Goal: Task Accomplishment & Management: Manage account settings

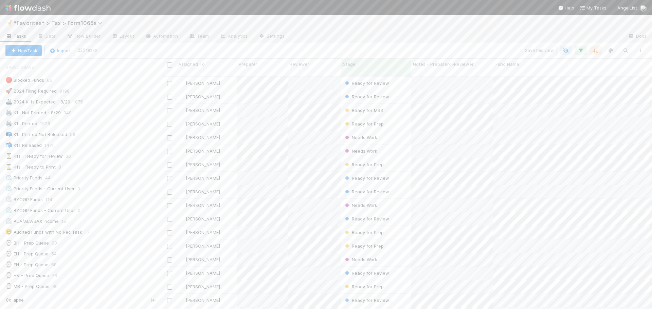
scroll to position [234, 484]
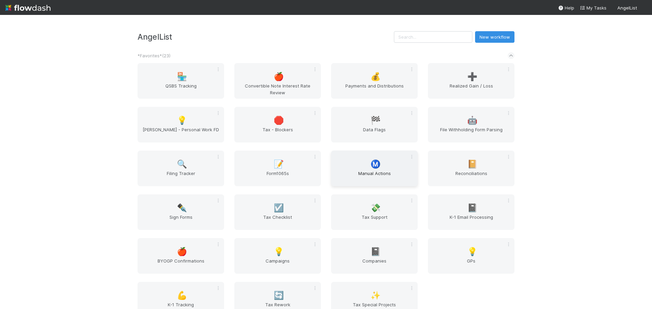
click at [364, 160] on div "Ⓜ️ Manual Actions" at bounding box center [374, 169] width 87 height 36
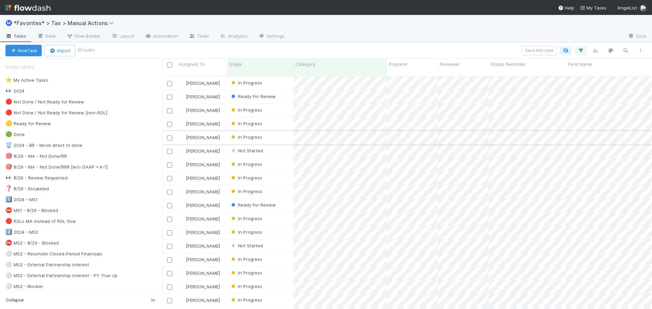
scroll to position [234, 484]
click at [91, 93] on div "👀 2024" at bounding box center [83, 91] width 157 height 8
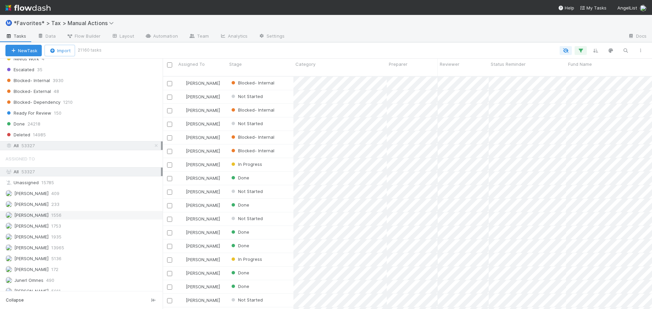
scroll to position [682, 0]
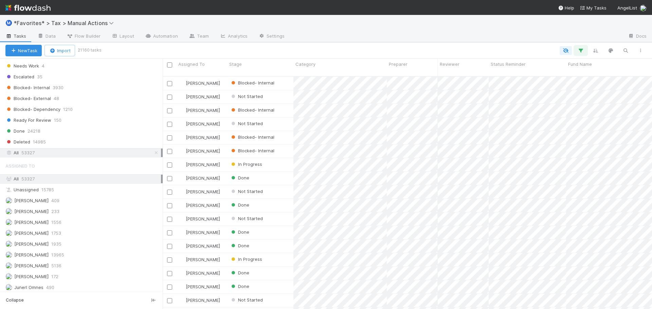
click at [581, 53] on icon "button" at bounding box center [580, 51] width 7 height 6
click at [388, 108] on link "And.." at bounding box center [389, 110] width 21 height 10
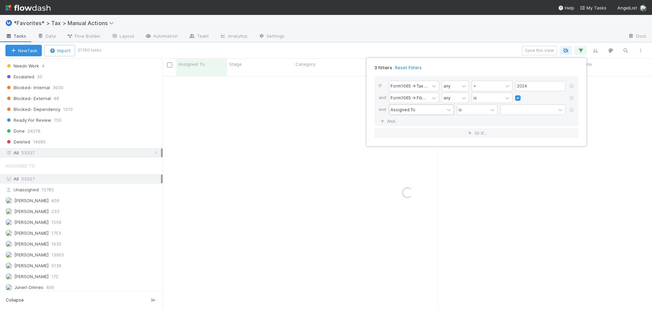
click at [397, 108] on div "Assigned To" at bounding box center [403, 110] width 25 height 6
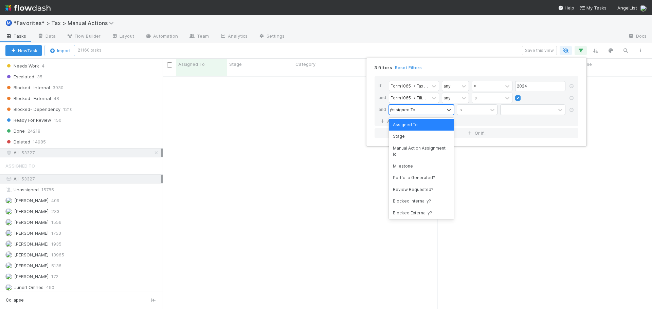
type input "res"
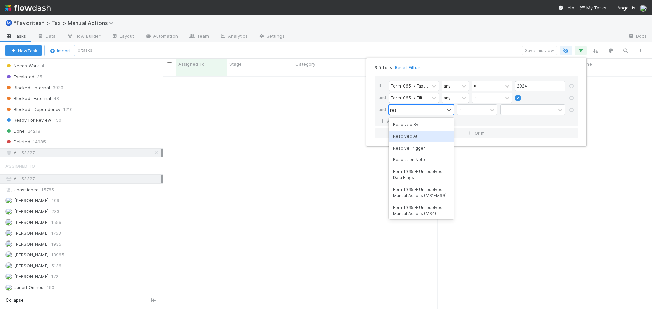
scroll to position [229, 484]
click at [421, 125] on div "Resolved By" at bounding box center [421, 125] width 65 height 12
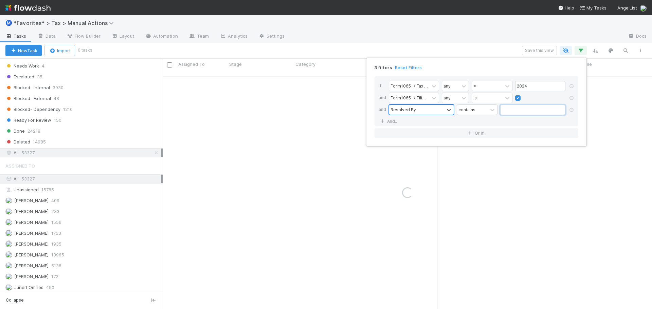
click at [512, 112] on input "text" at bounding box center [532, 110] width 65 height 10
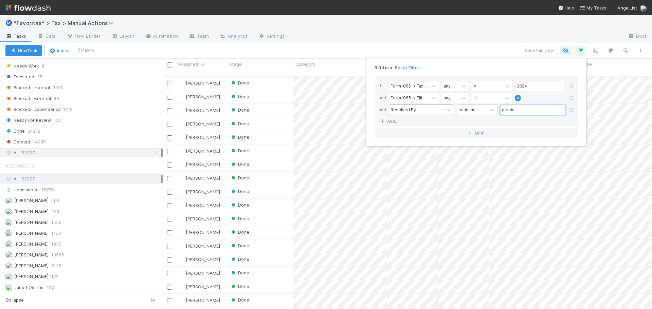
scroll to position [234, 484]
type input "moein"
click at [423, 55] on div "3 filters Reset Filters If Form1065 -> Tax Year any = 2024 and Form1065 -> Fili…" at bounding box center [326, 154] width 652 height 309
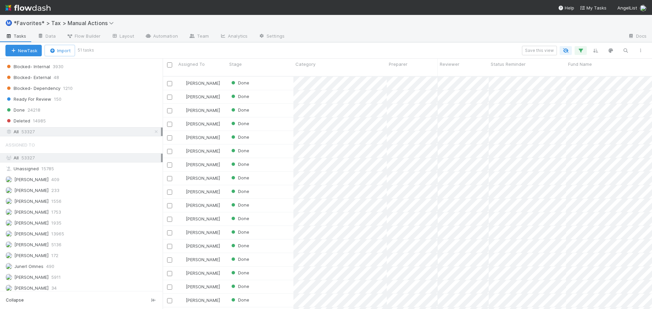
scroll to position [682, 0]
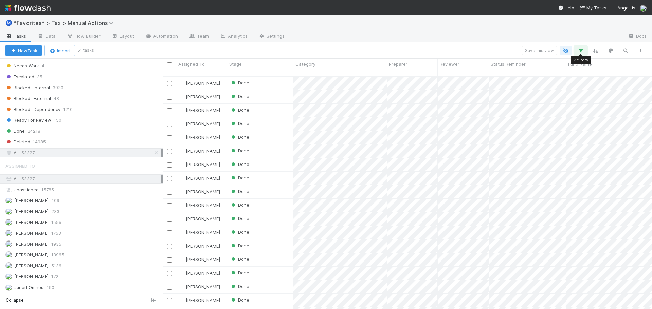
click at [583, 51] on icon "button" at bounding box center [580, 51] width 7 height 6
drag, startPoint x: 580, startPoint y: 52, endPoint x: 425, endPoint y: 63, distance: 154.9
click at [425, 64] on div "3 filters Reset Filters" at bounding box center [476, 66] width 215 height 10
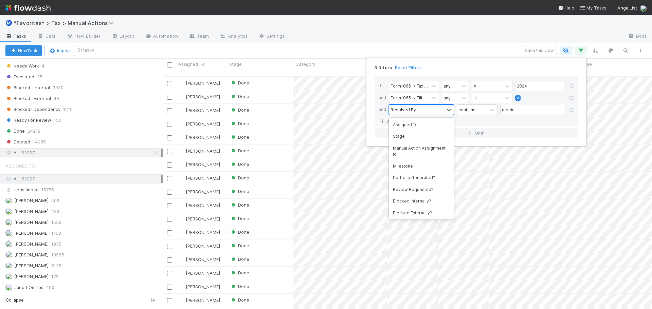
click at [445, 114] on div at bounding box center [449, 110] width 10 height 10
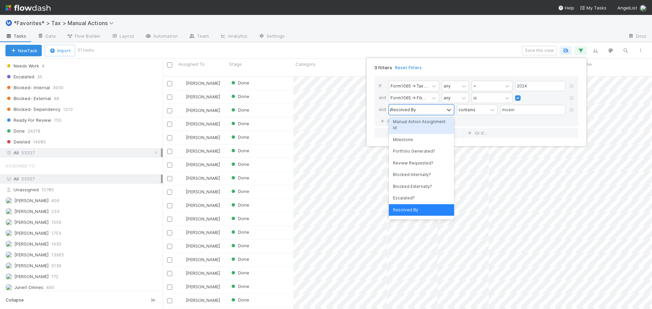
scroll to position [0, 0]
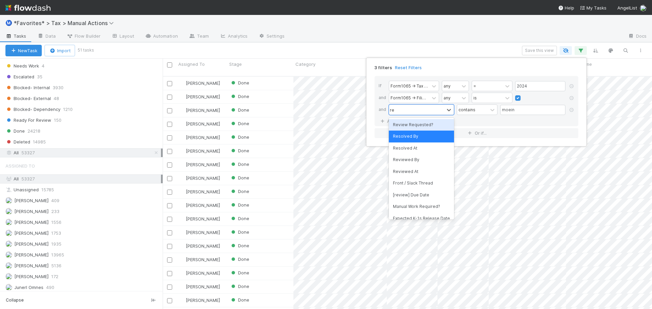
type input "rev"
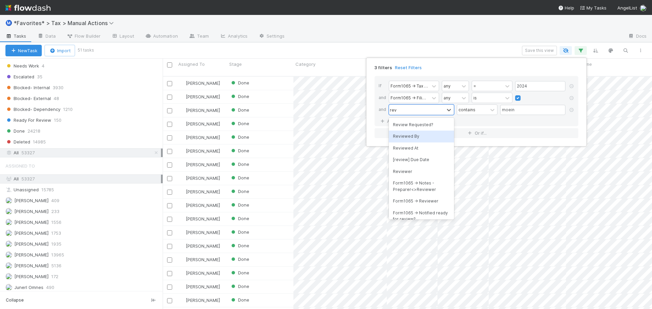
click at [426, 136] on div "Reviewed By" at bounding box center [421, 137] width 65 height 12
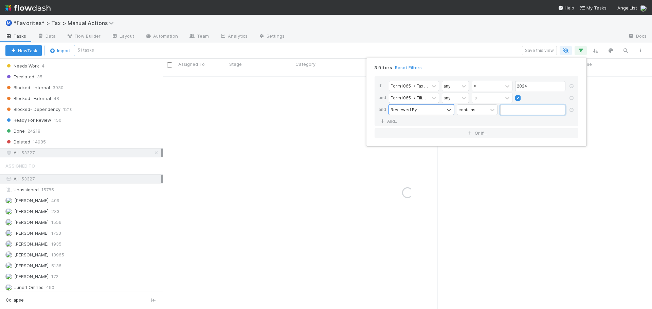
click at [502, 110] on input "text" at bounding box center [532, 110] width 65 height 10
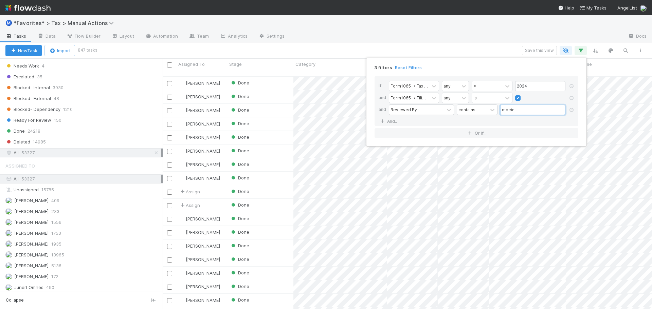
scroll to position [234, 484]
drag, startPoint x: 518, startPoint y: 107, endPoint x: 467, endPoint y: 112, distance: 51.2
click at [467, 112] on div "Reviewed By contains moein" at bounding box center [478, 111] width 179 height 12
type input "sam"
click at [517, 33] on div "3 filters Reset Filters If Form1065 -> Tax Year any = 2024 and Form1065 -> Fili…" at bounding box center [326, 154] width 652 height 309
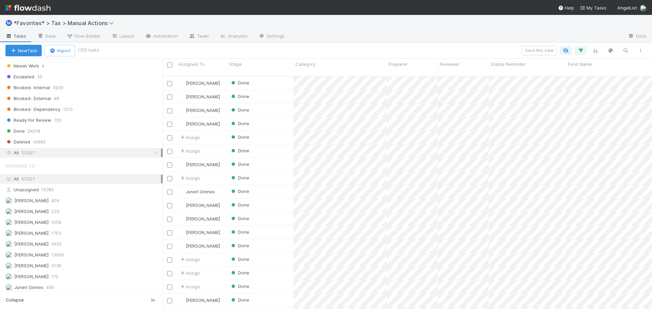
click at [392, 46] on div "Save this view" at bounding box center [373, 51] width 550 height 10
click at [41, 10] on img at bounding box center [27, 8] width 45 height 12
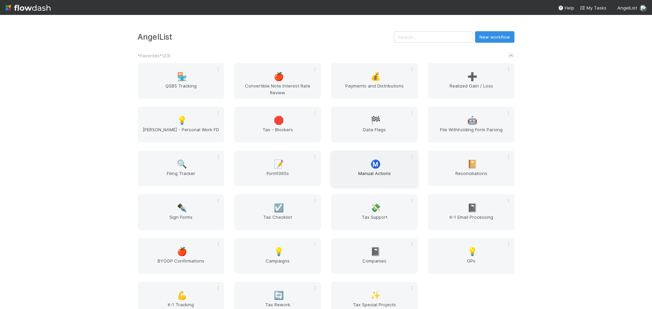
click at [360, 179] on span "Manual Actions" at bounding box center [374, 177] width 81 height 14
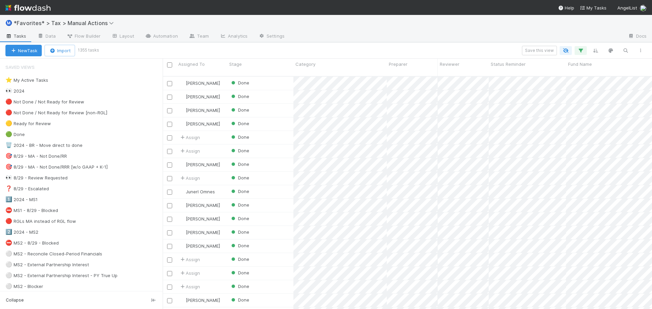
scroll to position [234, 484]
drag, startPoint x: 441, startPoint y: 51, endPoint x: 442, endPoint y: 59, distance: 8.2
click at [441, 51] on div "Save this view" at bounding box center [373, 51] width 550 height 10
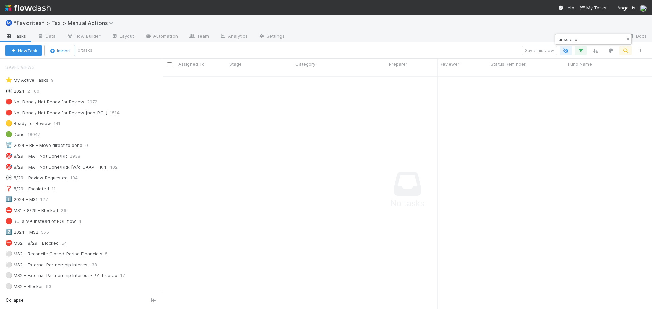
scroll to position [229, 484]
type input "jurisdiction"
click at [628, 40] on icon "button" at bounding box center [628, 39] width 7 height 4
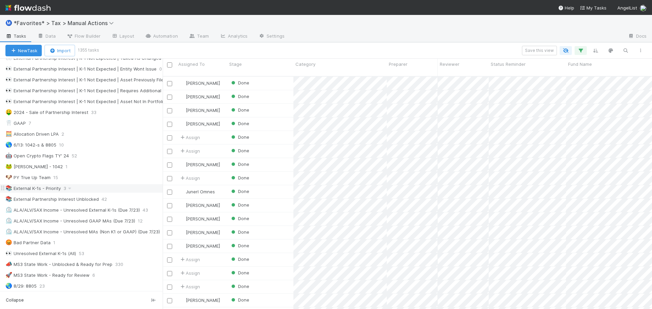
scroll to position [306, 0]
drag, startPoint x: 85, startPoint y: 199, endPoint x: 317, endPoint y: 39, distance: 282.1
click at [317, 31] on div at bounding box center [456, 36] width 333 height 11
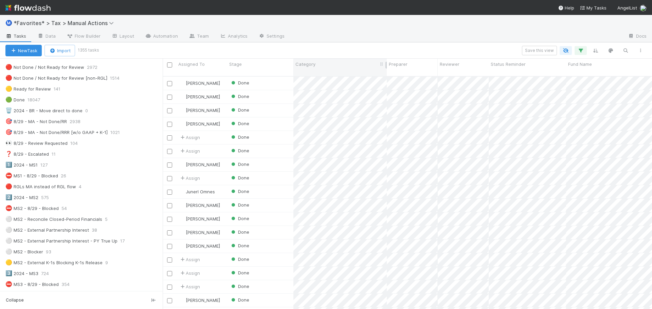
scroll to position [34, 0]
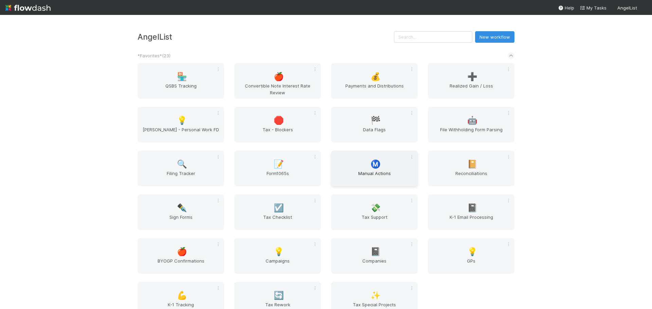
click at [370, 170] on div "Ⓜ️ Manual Actions" at bounding box center [374, 169] width 87 height 36
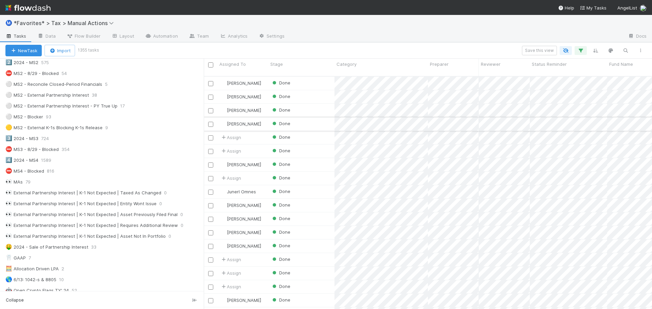
scroll to position [234, 443]
drag, startPoint x: 163, startPoint y: 122, endPoint x: 209, endPoint y: 121, distance: 46.6
click at [209, 121] on div "Assigned To Stage Category Preparer Reviewer Status Reminder Fund Name Mileston…" at bounding box center [326, 184] width 652 height 251
click at [30, 5] on img at bounding box center [27, 8] width 45 height 12
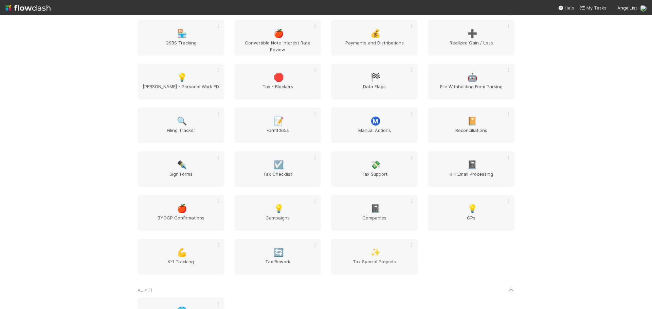
scroll to position [34, 0]
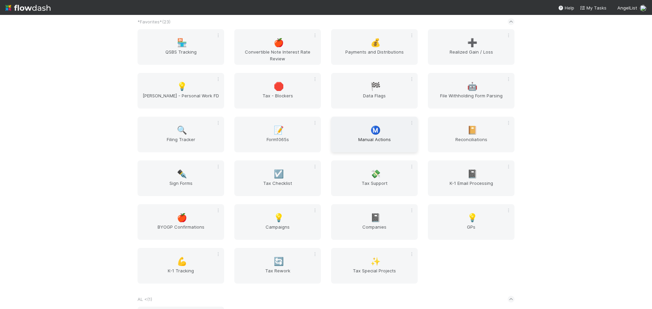
click at [364, 138] on span "Manual Actions" at bounding box center [374, 143] width 81 height 14
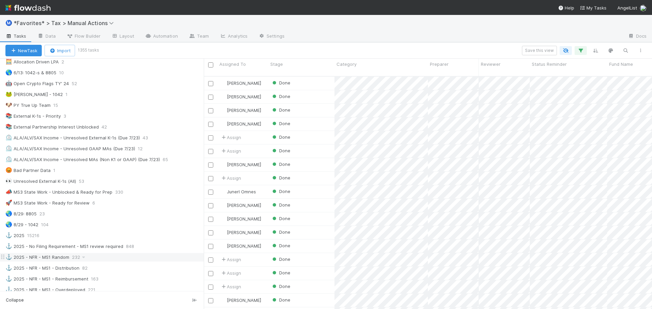
scroll to position [374, 0]
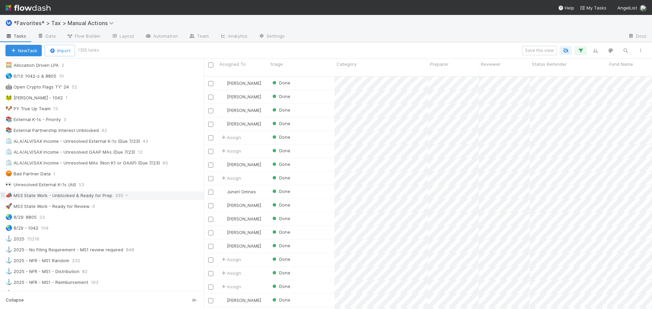
click at [135, 196] on div "📣 MS3 State Work - Unblocked & Ready for Prep 330" at bounding box center [104, 196] width 198 height 8
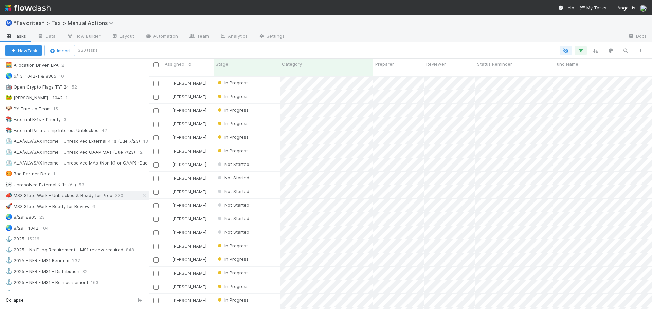
scroll to position [234, 555]
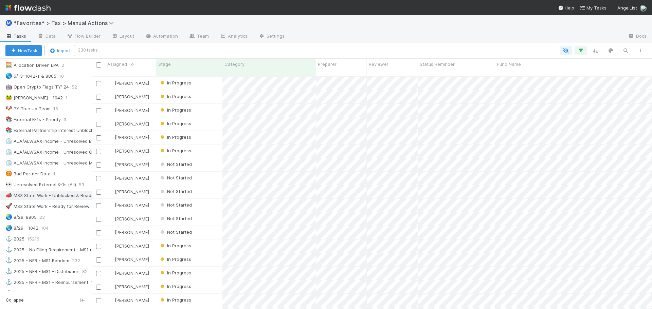
drag, startPoint x: 204, startPoint y: 133, endPoint x: 64, endPoint y: 135, distance: 141.0
click at [64, 135] on div "Saved Views ⭐ My Active Tasks 9 👀 2024 21160 🔴 Not Done / Not Ready for Review …" at bounding box center [46, 184] width 92 height 251
click at [597, 53] on icon "button" at bounding box center [595, 51] width 7 height 6
click at [544, 67] on button "Sort by" at bounding box center [521, 71] width 146 height 10
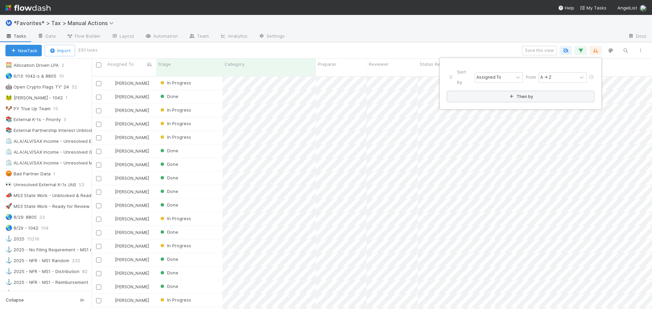
scroll to position [234, 555]
click at [392, 45] on div "Sort by Assigned To from A → Z Then by" at bounding box center [326, 154] width 652 height 309
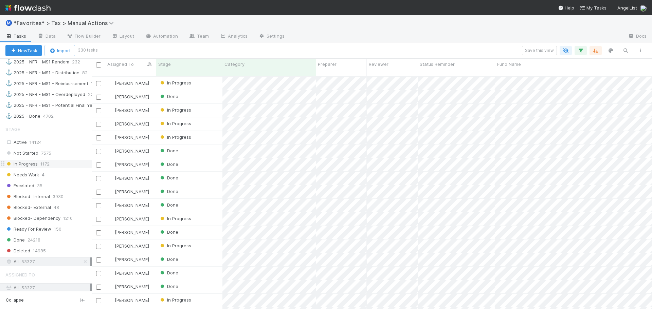
scroll to position [577, 0]
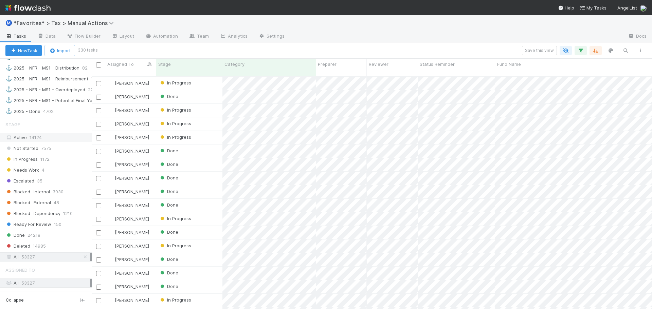
click at [41, 140] on div "Active 14124" at bounding box center [47, 137] width 85 height 8
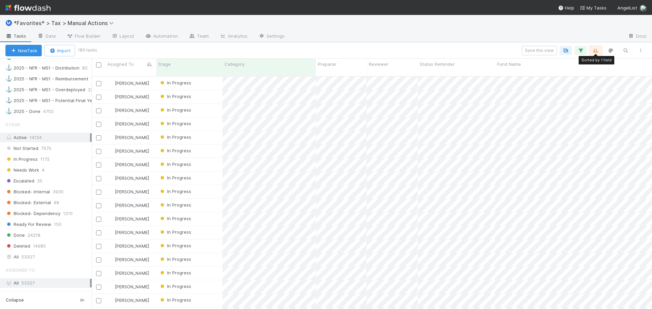
click at [592, 50] on icon "button" at bounding box center [595, 51] width 7 height 6
click at [509, 46] on div "Sort by Assigned To from A → Z Then by" at bounding box center [326, 154] width 652 height 309
click at [577, 65] on div "Fund Name" at bounding box center [591, 64] width 188 height 7
click at [551, 76] on div "Sort A → Z" at bounding box center [536, 77] width 77 height 10
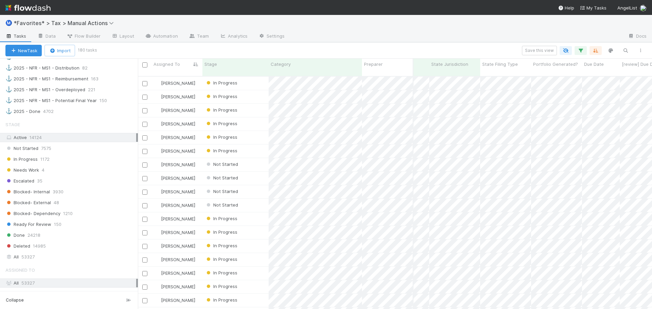
drag, startPoint x: 92, startPoint y: 119, endPoint x: 136, endPoint y: 129, distance: 44.8
click at [138, 126] on div at bounding box center [138, 184] width 0 height 251
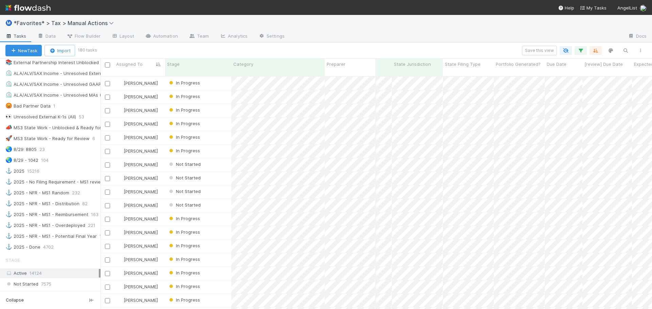
drag, startPoint x: 139, startPoint y: 136, endPoint x: 100, endPoint y: 136, distance: 38.4
click at [100, 136] on div "Saved Views ⭐ My Active Tasks 9 👀 2024 21160 🔴 Not Done / Not Ready for Review …" at bounding box center [50, 184] width 101 height 251
drag, startPoint x: 323, startPoint y: 66, endPoint x: 306, endPoint y: 59, distance: 18.3
click at [299, 66] on div "Category" at bounding box center [277, 67] width 93 height 17
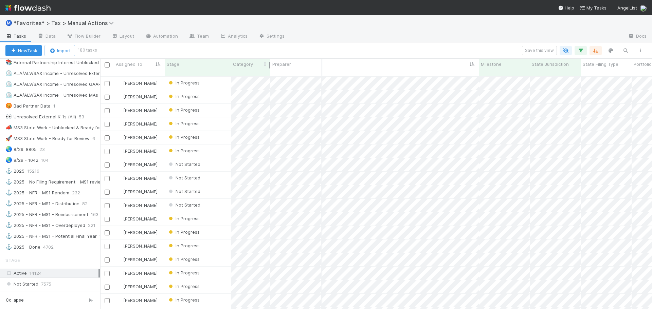
drag, startPoint x: 324, startPoint y: 63, endPoint x: 270, endPoint y: 65, distance: 54.0
click at [270, 65] on div at bounding box center [269, 65] width 1 height 7
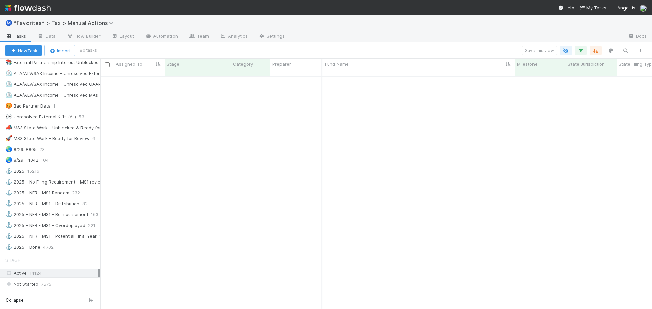
scroll to position [0, 127]
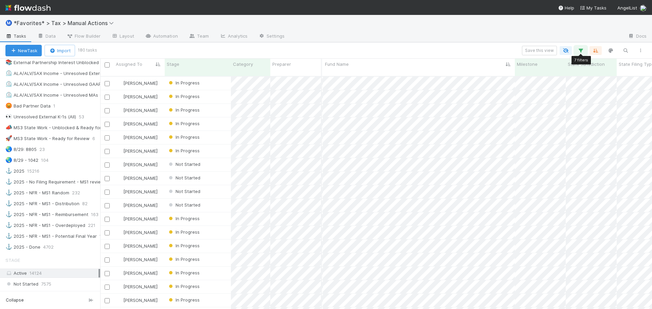
click at [582, 51] on icon "button" at bounding box center [580, 51] width 7 height 6
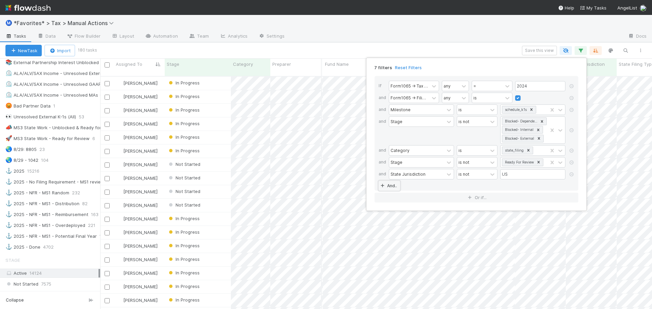
click at [391, 182] on link "And.." at bounding box center [389, 186] width 21 height 10
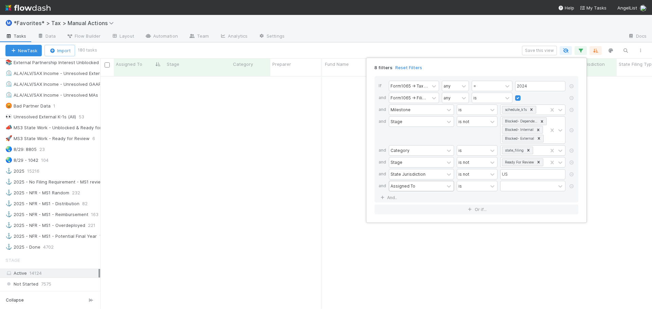
click at [422, 185] on div "Assigned To" at bounding box center [416, 186] width 55 height 10
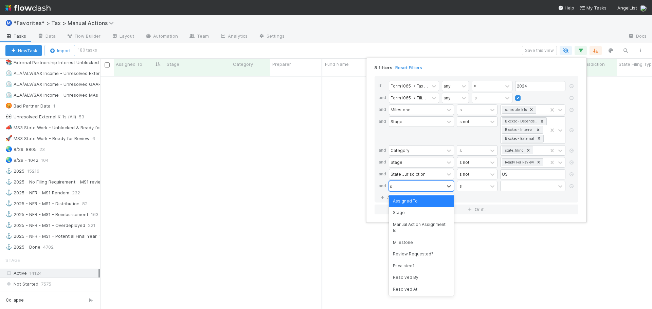
type input "s"
type input "assi"
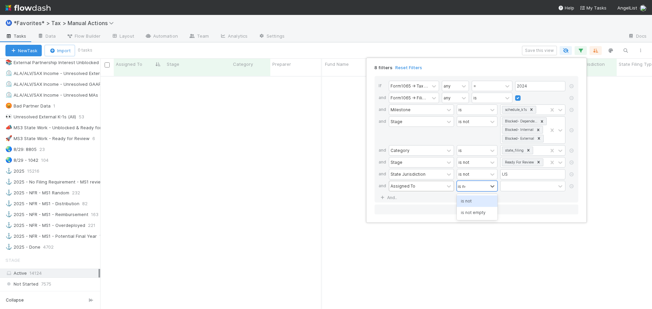
type input "is not"
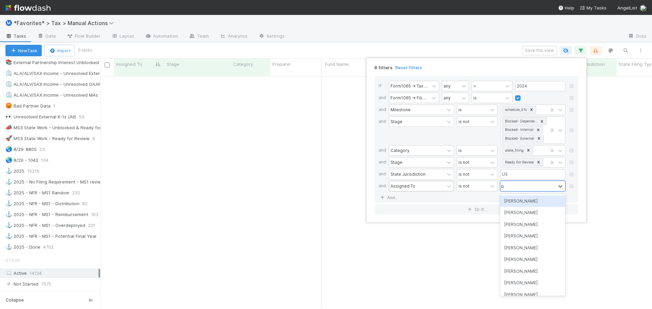
type input "bl"
type input "enr"
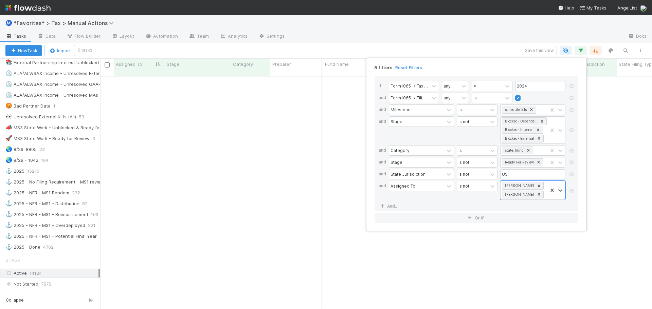
click at [379, 45] on div "8 filters Reset Filters If Form1065 -> Tax Year any = 2024 and Form1065 -> Fili…" at bounding box center [326, 154] width 652 height 309
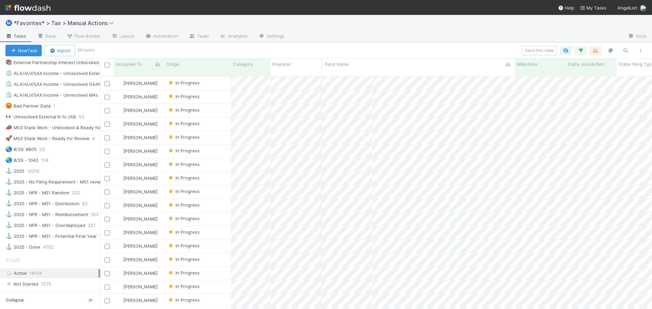
scroll to position [234, 547]
click at [106, 66] on input "checkbox" at bounding box center [107, 64] width 5 height 5
checkbox input "true"
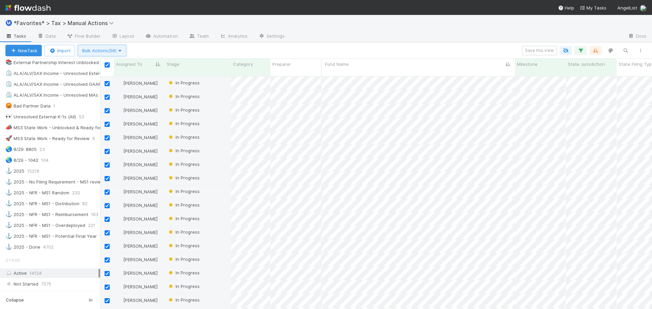
click at [117, 47] on button "Bulk Actions (56)" at bounding box center [102, 51] width 49 height 12
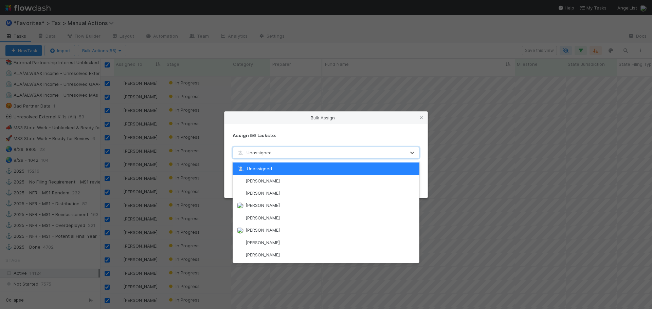
click at [274, 156] on div "Unassigned" at bounding box center [319, 152] width 173 height 11
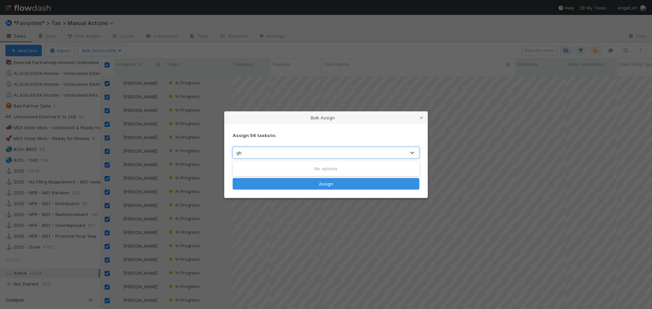
type input "g"
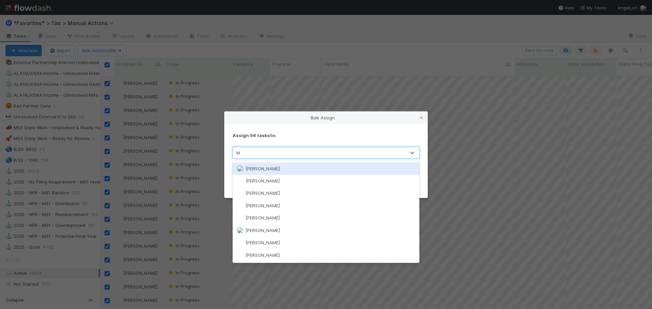
type input "bla"
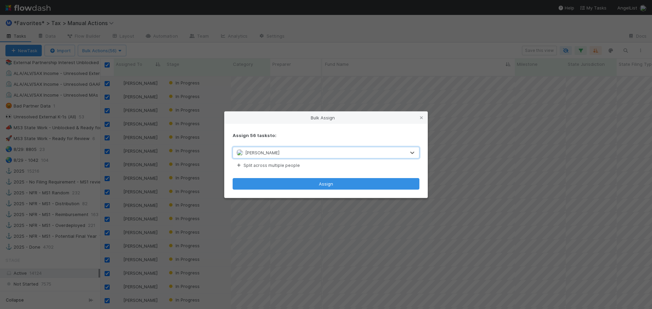
type input "e"
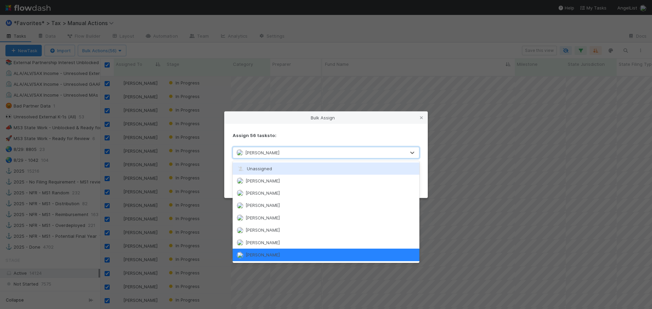
click at [286, 138] on div "Assign 56 tasks to:" at bounding box center [326, 135] width 187 height 7
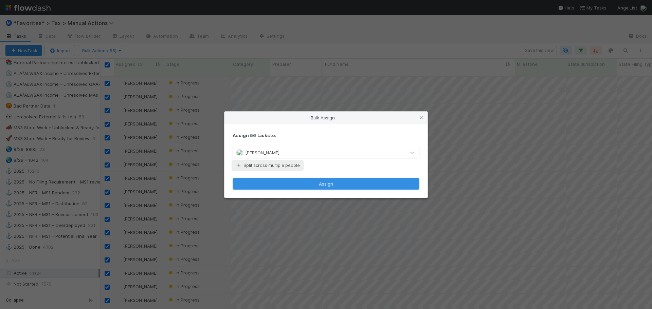
click at [256, 163] on button "Split across multiple people" at bounding box center [268, 165] width 70 height 9
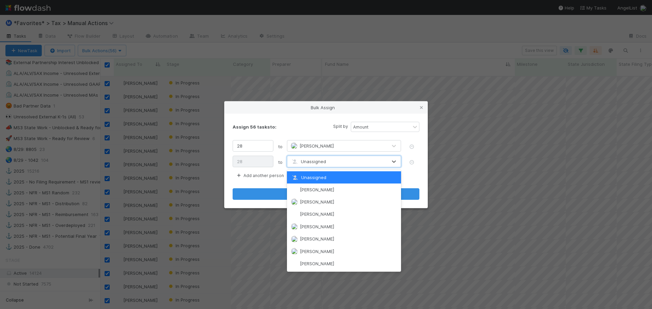
click at [310, 161] on span "Unassigned" at bounding box center [308, 161] width 35 height 5
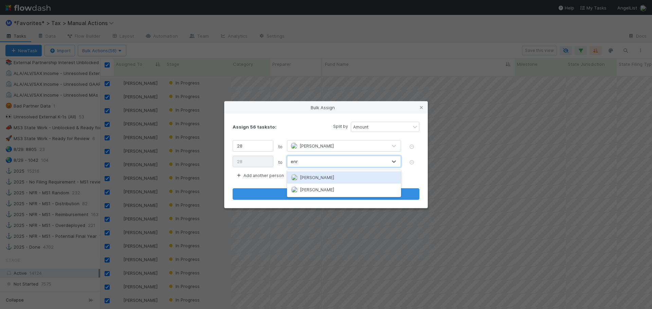
type input "enri"
click at [316, 177] on span "Enrique Hernandez" at bounding box center [317, 177] width 34 height 5
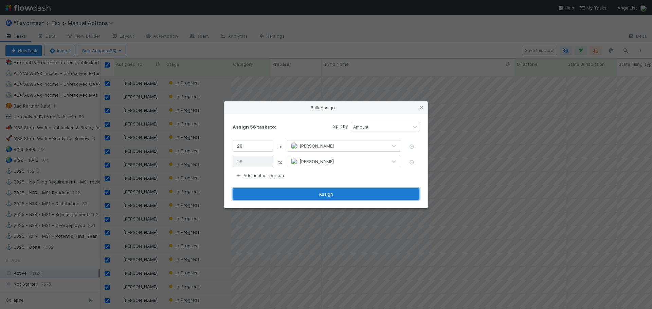
click at [315, 195] on button "Assign" at bounding box center [326, 195] width 187 height 12
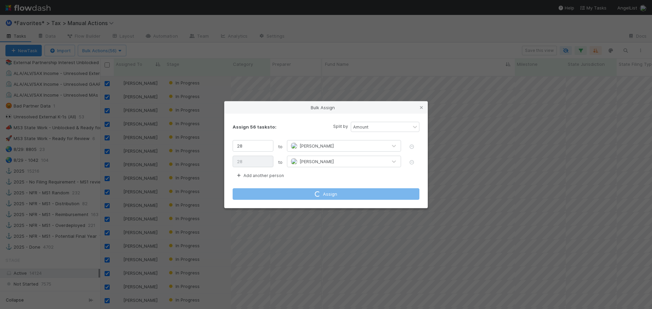
checkbox input "false"
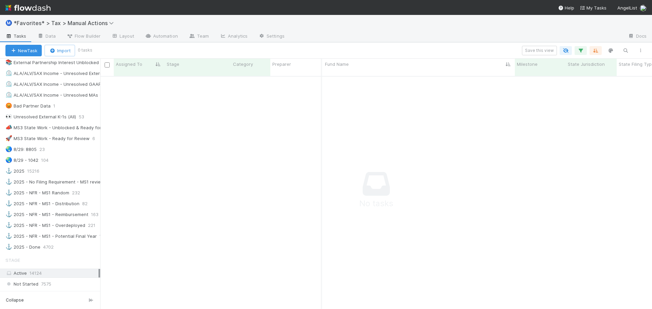
scroll to position [229, 547]
click at [584, 51] on button "button" at bounding box center [581, 50] width 12 height 9
drag, startPoint x: 584, startPoint y: 51, endPoint x: 559, endPoint y: 36, distance: 28.8
click at [559, 36] on div "Loading..." at bounding box center [326, 154] width 652 height 309
click at [593, 49] on icon "button" at bounding box center [595, 51] width 7 height 6
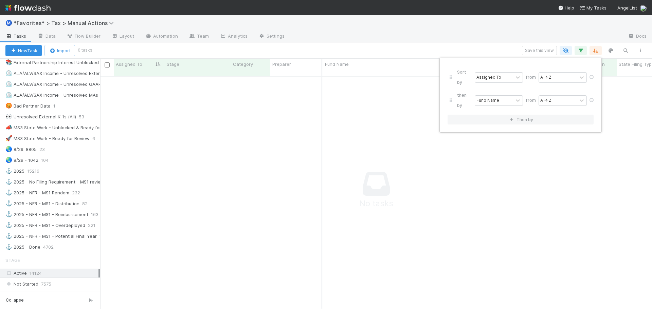
click at [558, 38] on div "Sort by Assigned To from A → Z then by Fund Name from A → Z Then by" at bounding box center [326, 154] width 652 height 309
click at [581, 53] on icon "button" at bounding box center [580, 51] width 7 height 6
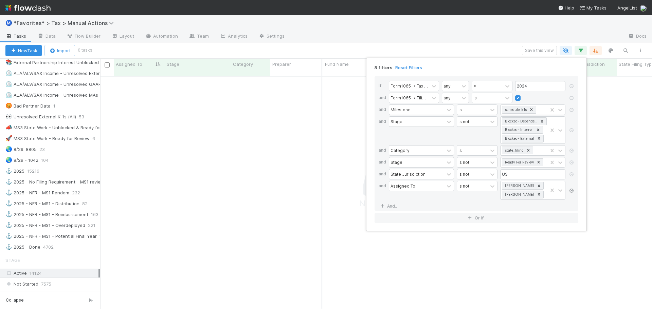
click at [573, 192] on icon at bounding box center [571, 191] width 7 height 4
click at [480, 44] on div "7 filters Reset Filters If Form1065 -> Tax Year any = 2024 and Form1065 -> Fili…" at bounding box center [326, 154] width 652 height 309
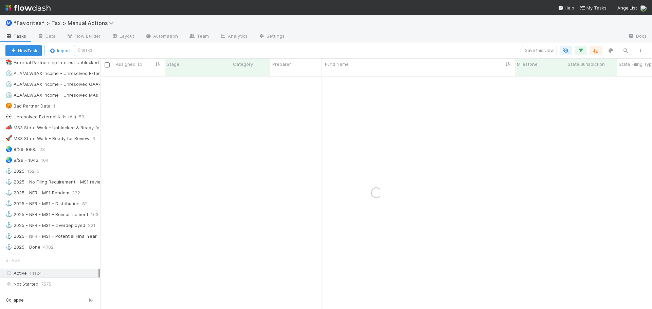
click at [480, 44] on div "New Task Import 0 tasks Save this view" at bounding box center [326, 50] width 652 height 16
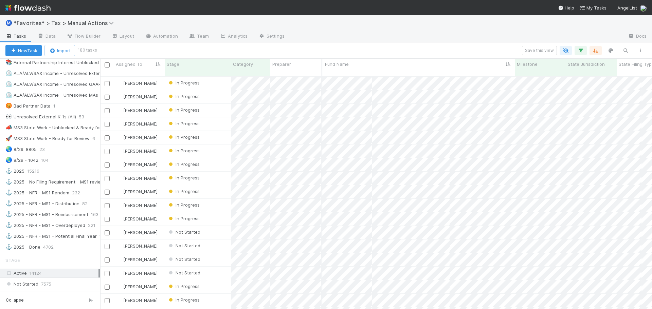
scroll to position [234, 547]
click at [474, 42] on div "Ⓜ️ *Favorites* > Tax > Manual Actions Tasks Data Flow Builder Layout Automation…" at bounding box center [326, 29] width 652 height 28
click at [474, 42] on div "Ⓜ️ *Favorites* > Tax > Manual Actions Tasks Data Flow Builder Layout Automation…" at bounding box center [326, 162] width 652 height 294
click at [474, 42] on div "New Task Import 180 tasks Save this view" at bounding box center [326, 50] width 652 height 16
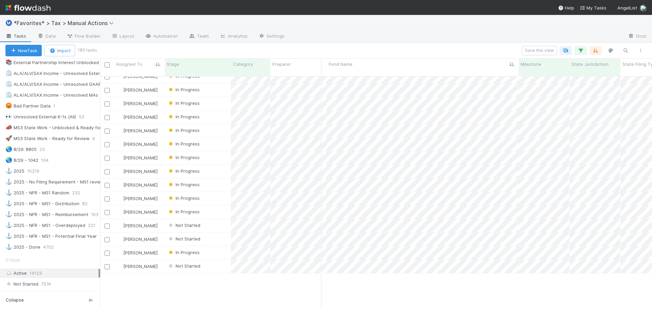
scroll to position [374, 123]
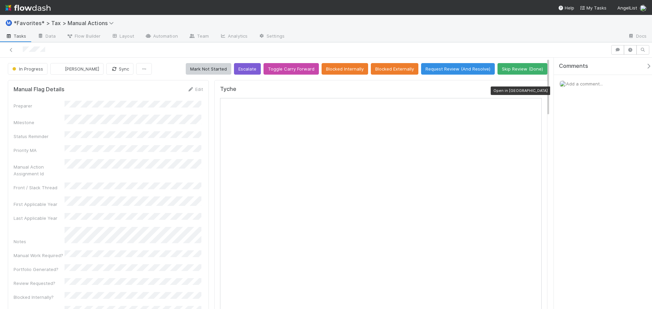
click at [535, 89] on icon at bounding box center [538, 91] width 7 height 4
click at [14, 50] on icon at bounding box center [11, 50] width 7 height 4
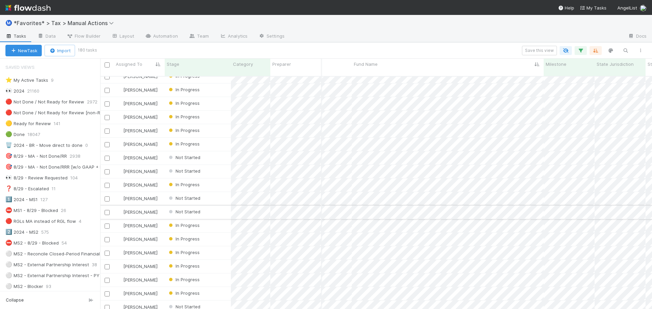
scroll to position [509, 97]
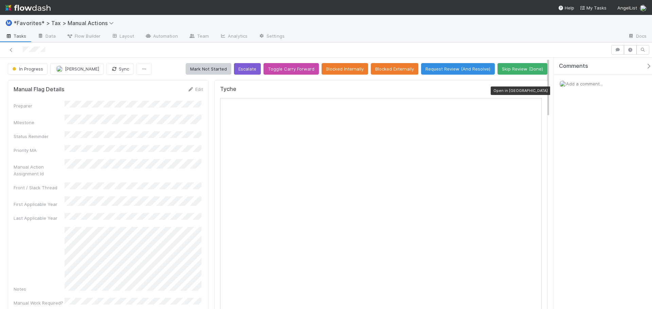
click at [535, 89] on icon at bounding box center [538, 91] width 7 height 4
click at [535, 90] on icon at bounding box center [538, 91] width 7 height 4
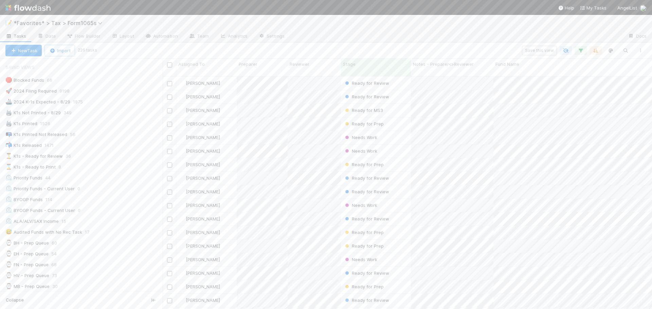
scroll to position [234, 484]
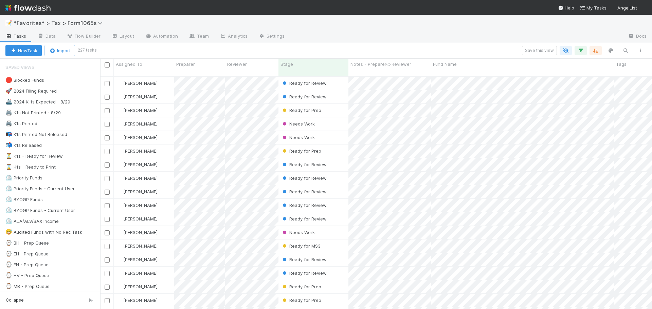
scroll to position [234, 547]
click at [336, 42] on div "📝 *Favorites* > Tax > Form1065s Tasks Data Flow Builder Layout Automation Team …" at bounding box center [326, 29] width 652 height 28
click at [334, 41] on div at bounding box center [456, 36] width 333 height 11
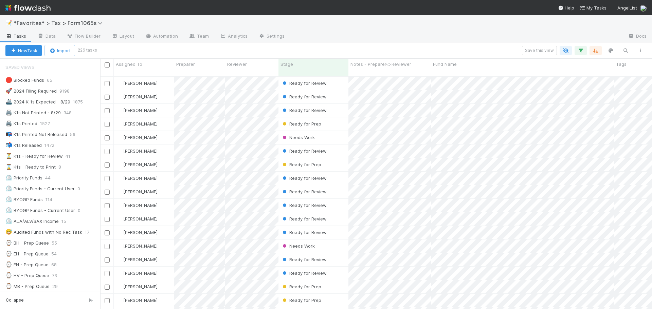
click at [334, 41] on div at bounding box center [456, 36] width 333 height 11
click at [356, 38] on div at bounding box center [456, 36] width 333 height 11
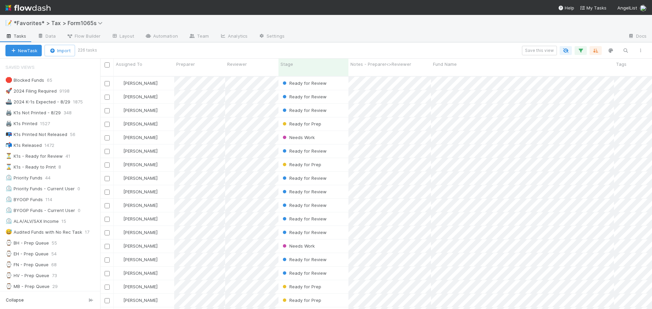
click at [356, 38] on div at bounding box center [456, 36] width 333 height 11
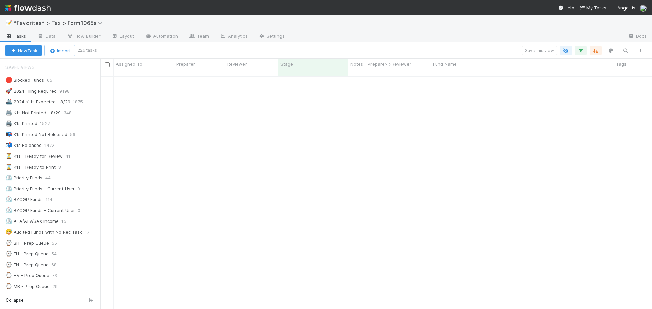
scroll to position [1086, 0]
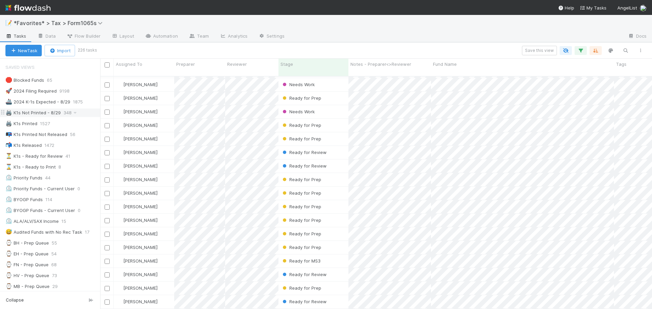
click at [82, 112] on div "🖨️ K1s Not Printed - 8/29 348" at bounding box center [52, 113] width 95 height 8
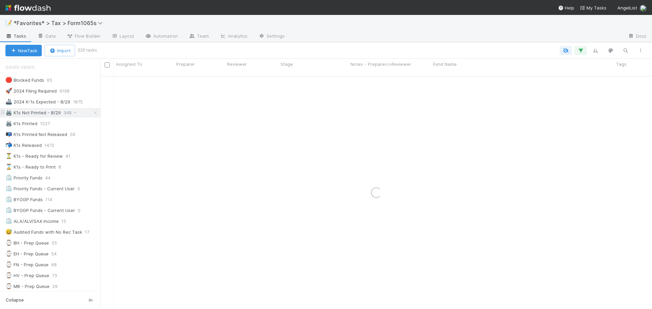
click at [82, 112] on div "🖨️ K1s Not Printed - 8/29 348" at bounding box center [52, 113] width 95 height 8
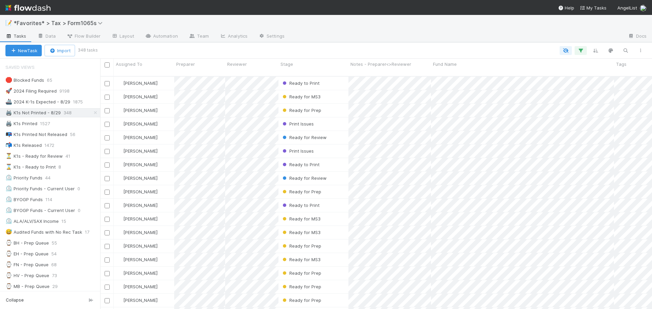
scroll to position [234, 547]
click at [466, 36] on div at bounding box center [456, 36] width 333 height 11
click at [373, 34] on div at bounding box center [456, 36] width 333 height 11
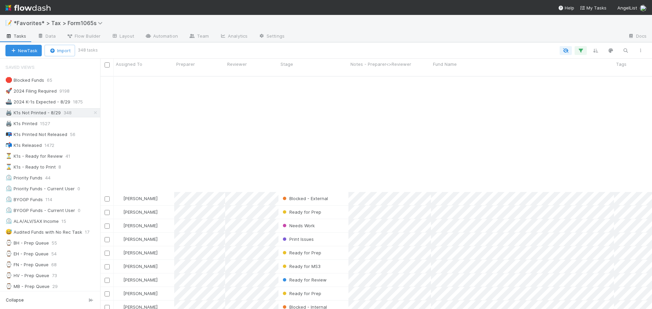
scroll to position [509, 0]
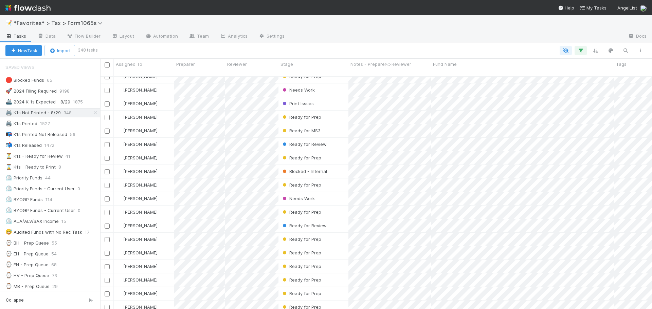
click at [382, 32] on div at bounding box center [456, 36] width 333 height 11
click at [382, 33] on div at bounding box center [456, 36] width 333 height 11
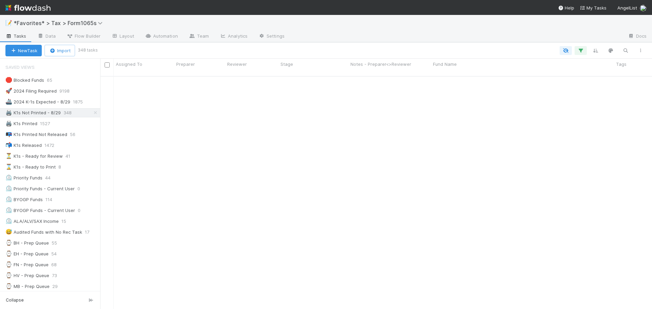
scroll to position [0, 0]
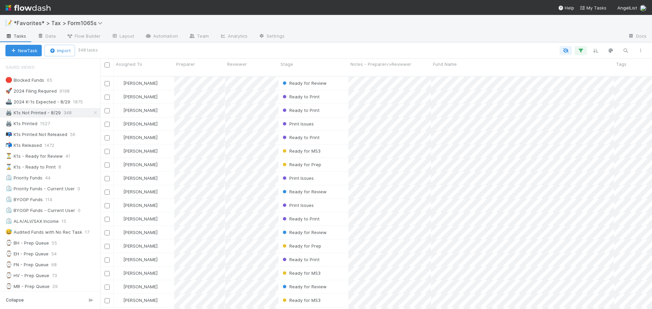
click at [402, 42] on div "📝 *Favorites* > Tax > Form1065s Tasks Data Flow Builder Layout Automation Team …" at bounding box center [326, 29] width 652 height 28
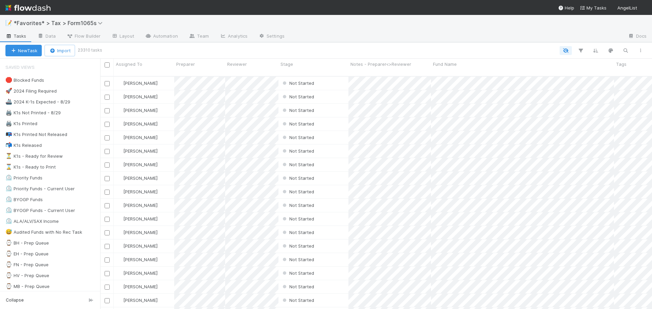
scroll to position [234, 547]
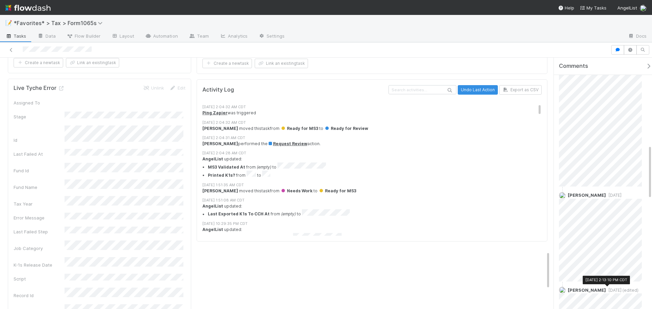
scroll to position [89, 0]
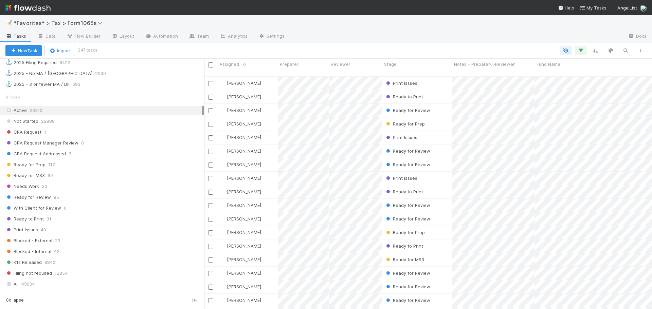
scroll to position [234, 443]
drag, startPoint x: 101, startPoint y: 125, endPoint x: 202, endPoint y: 135, distance: 101.7
click at [204, 135] on div at bounding box center [204, 184] width 0 height 251
